Goal: Task Accomplishment & Management: Use online tool/utility

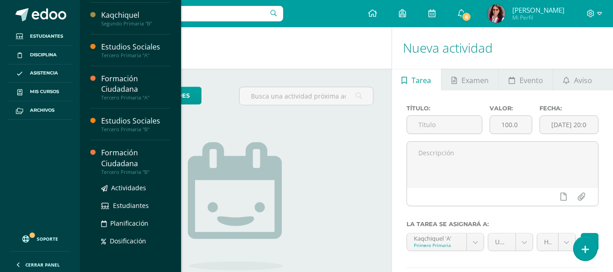
scroll to position [227, 0]
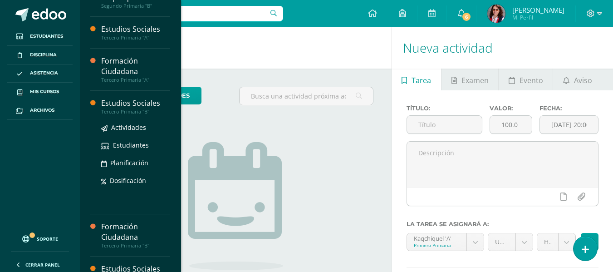
click at [124, 105] on div "Estudios Sociales" at bounding box center [135, 103] width 69 height 10
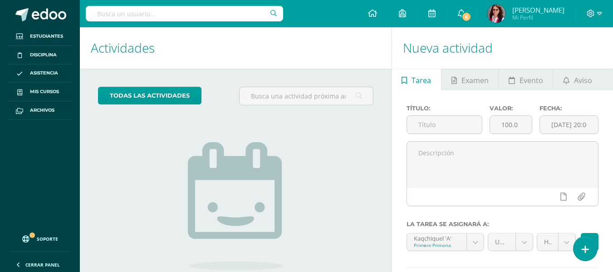
scroll to position [194, 0]
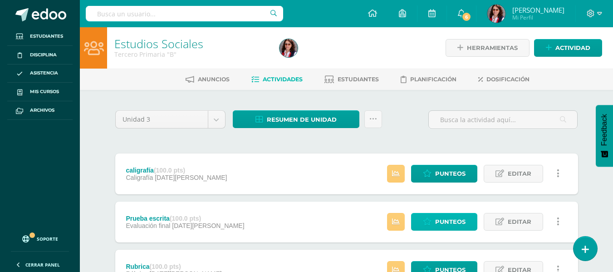
click at [435, 220] on link "Punteos" at bounding box center [444, 222] width 66 height 18
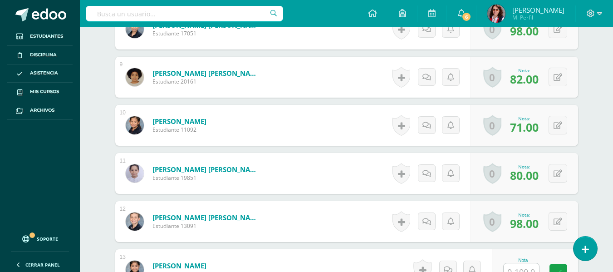
scroll to position [693, 0]
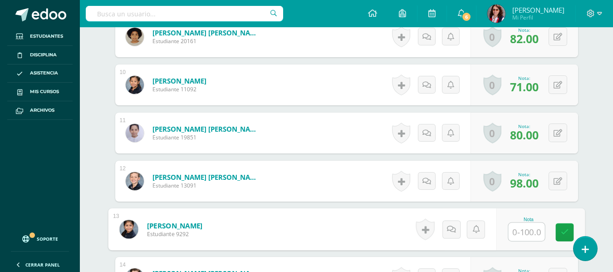
click at [517, 230] on input "text" at bounding box center [526, 232] width 36 height 18
type input "73"
click at [565, 232] on icon at bounding box center [565, 232] width 8 height 8
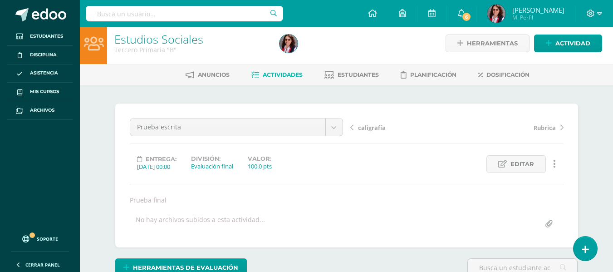
scroll to position [0, 0]
